Goal: Transaction & Acquisition: Subscribe to service/newsletter

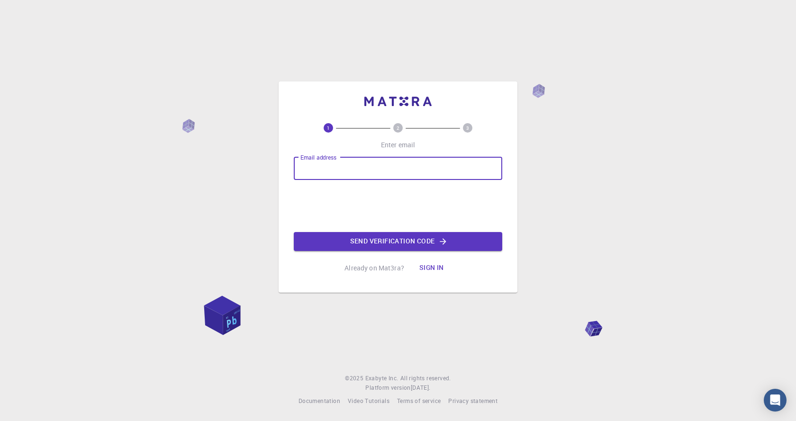
type input "[EMAIL_ADDRESS][DOMAIN_NAME]"
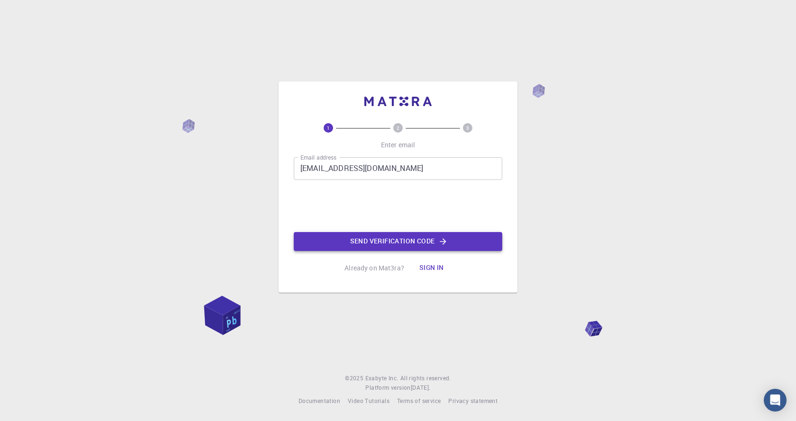
click at [360, 239] on button "Send verification code" at bounding box center [398, 241] width 209 height 19
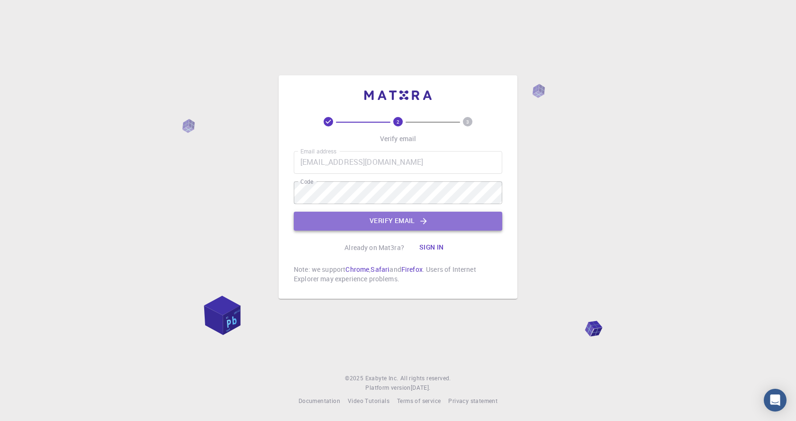
click at [380, 223] on button "Verify email" at bounding box center [398, 221] width 209 height 19
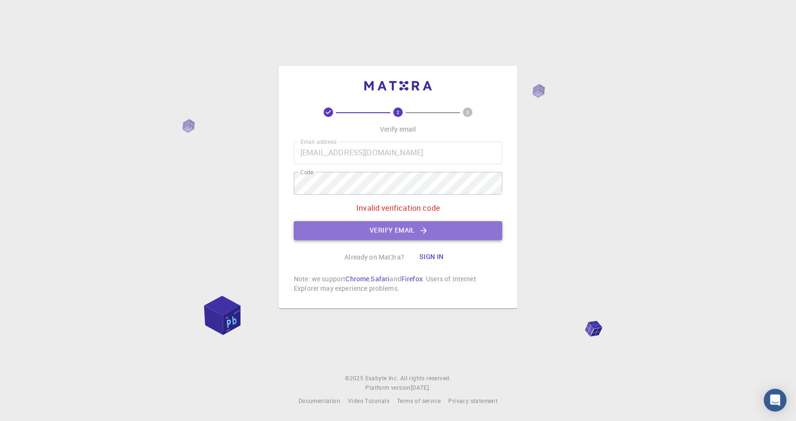
click at [357, 228] on button "Verify email" at bounding box center [398, 230] width 209 height 19
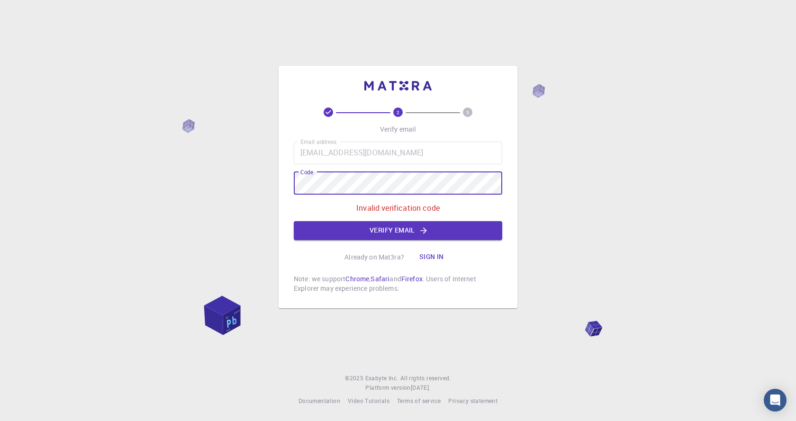
click at [229, 167] on div "2 3 Verify email Email address [EMAIL_ADDRESS][DOMAIN_NAME] Email address Code …" at bounding box center [398, 210] width 796 height 421
click at [360, 222] on button "Verify email" at bounding box center [398, 230] width 209 height 19
click at [359, 231] on button "Verify email" at bounding box center [398, 230] width 209 height 19
click at [277, 180] on div "2 3 Verify email Email address [EMAIL_ADDRESS][DOMAIN_NAME] Email address Code …" at bounding box center [398, 210] width 796 height 421
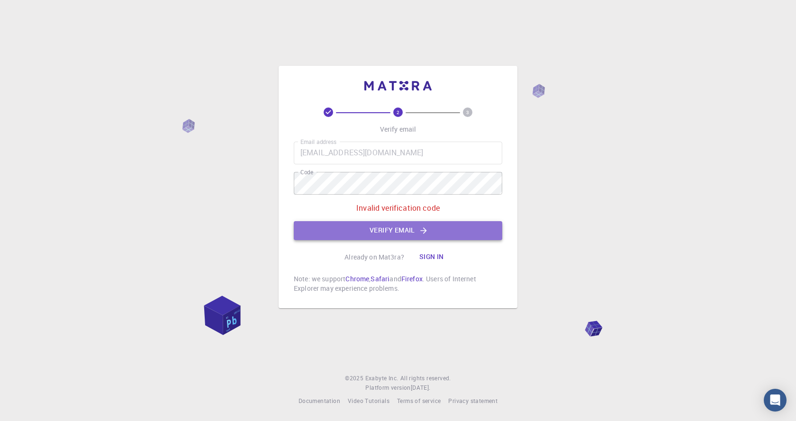
click at [375, 228] on button "Verify email" at bounding box center [398, 230] width 209 height 19
click at [408, 227] on button "Verify email" at bounding box center [398, 230] width 209 height 19
